Goal: Find specific page/section

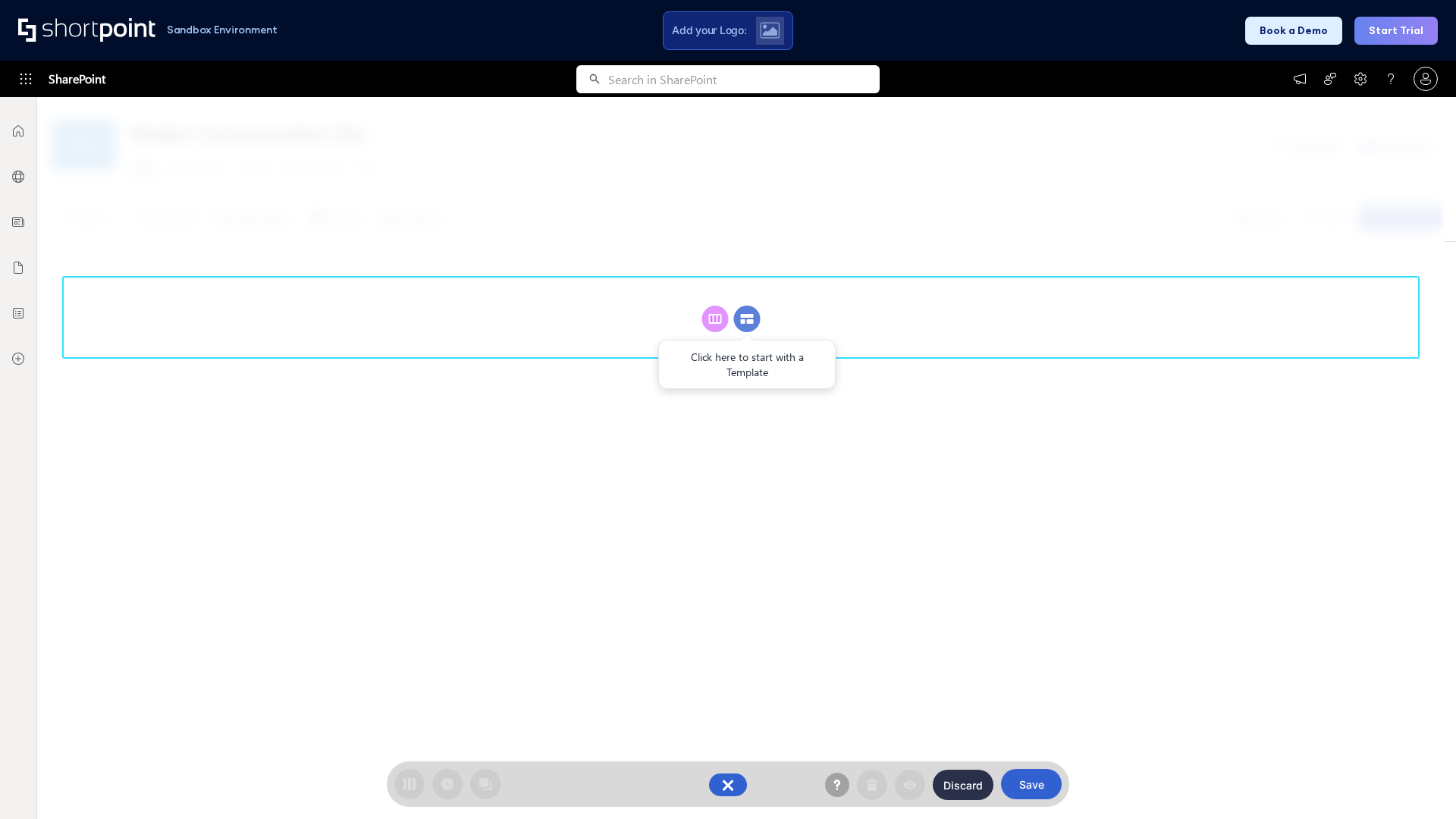
click at [747, 318] on circle at bounding box center [747, 318] width 26 height 26
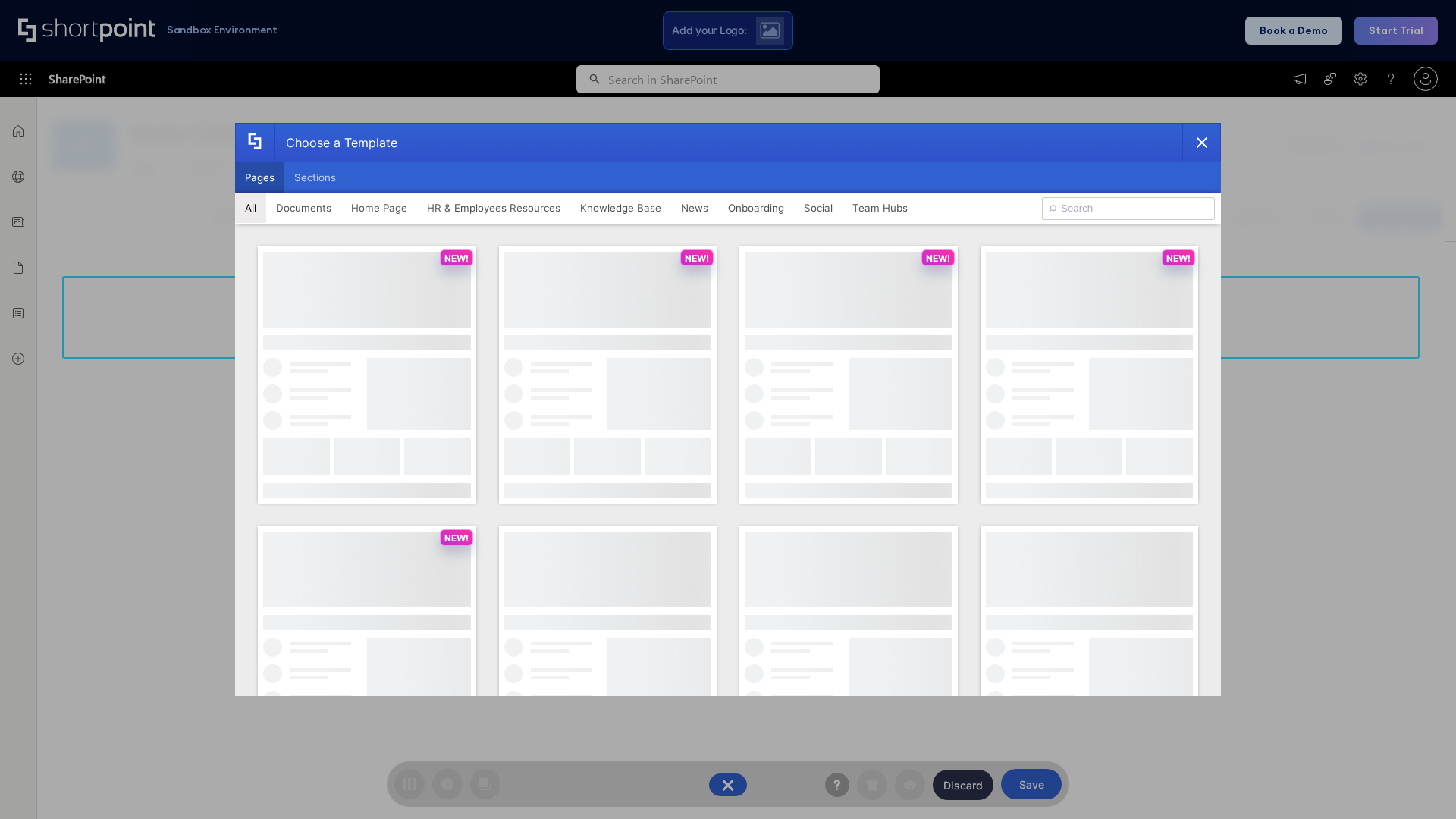
click at [260, 178] on button "Pages" at bounding box center [260, 177] width 49 height 30
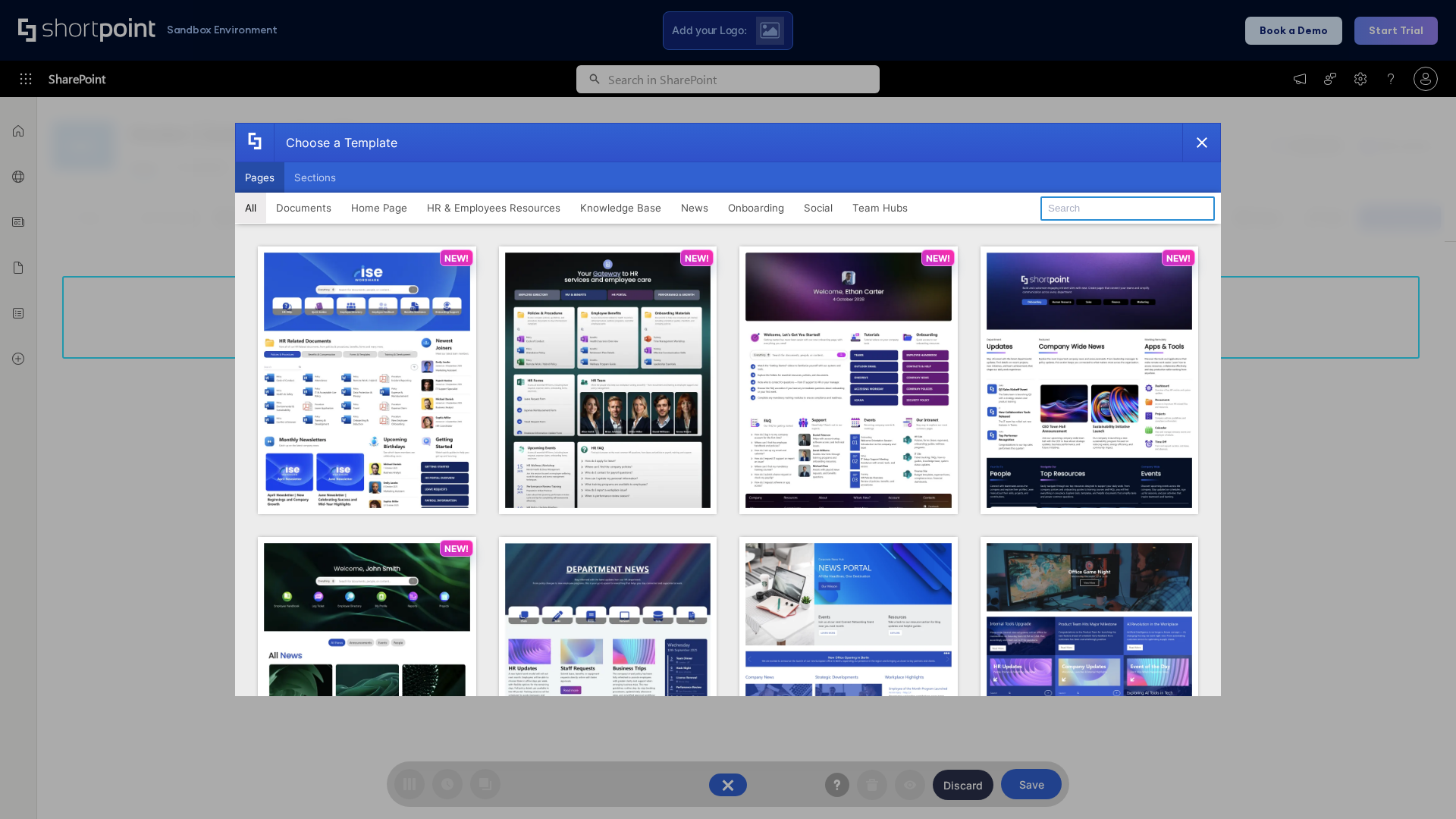
type input "News Portal 4"
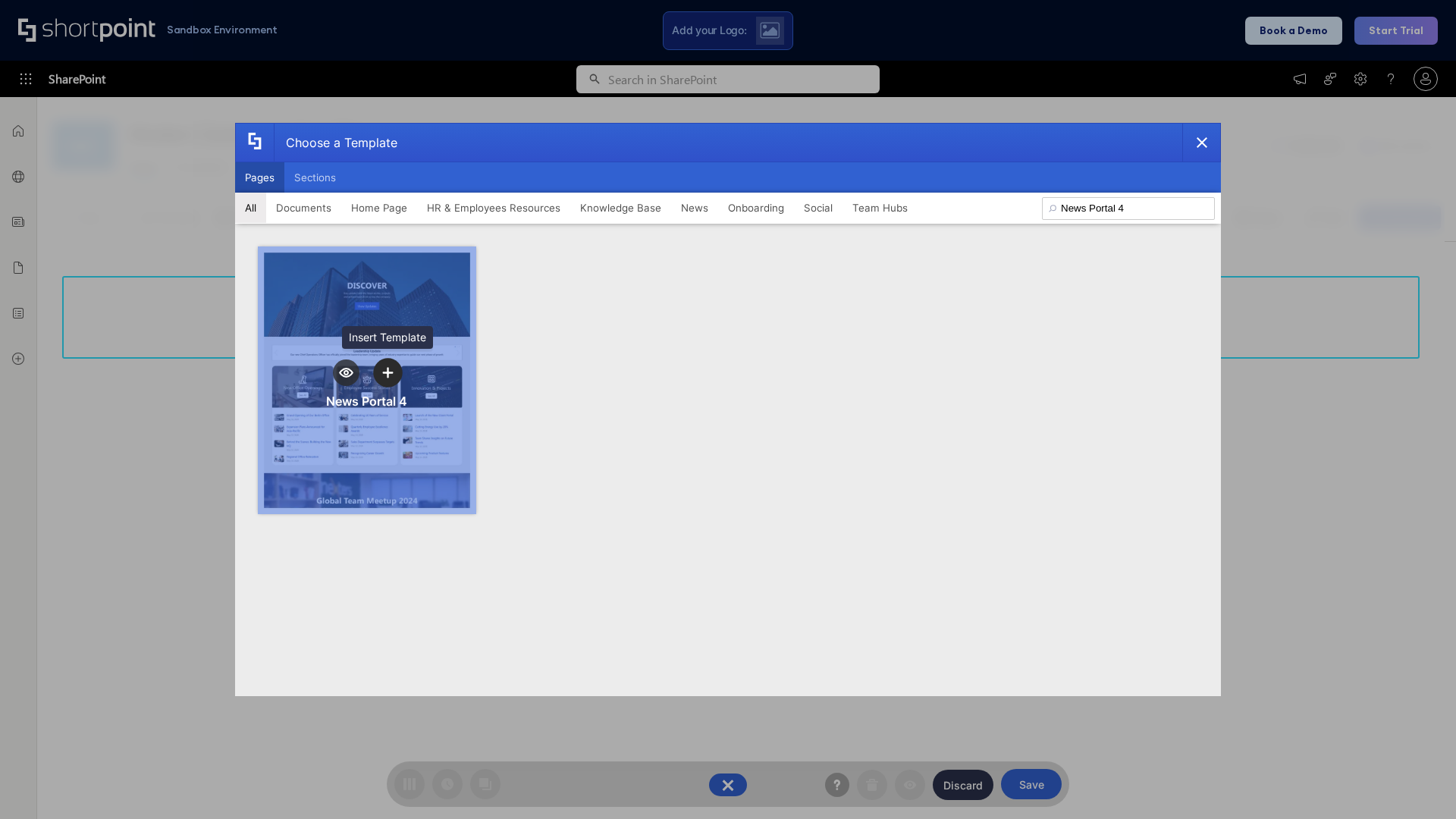
click at [387, 372] on icon "template selector" at bounding box center [387, 372] width 11 height 11
